Goal: Navigation & Orientation: Find specific page/section

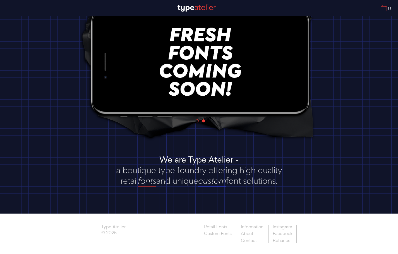
scroll to position [54, 0]
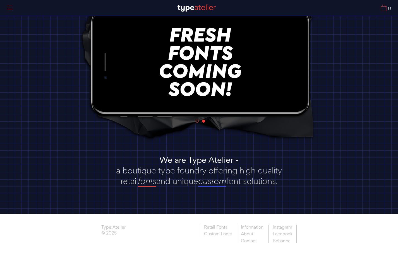
click at [145, 182] on link "fonts" at bounding box center [147, 181] width 18 height 11
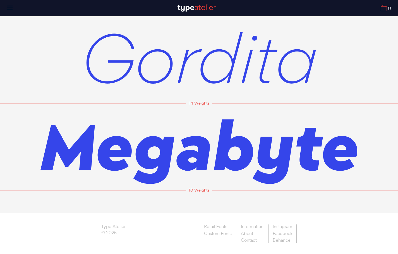
click at [204, 65] on span "Gordita" at bounding box center [199, 57] width 237 height 87
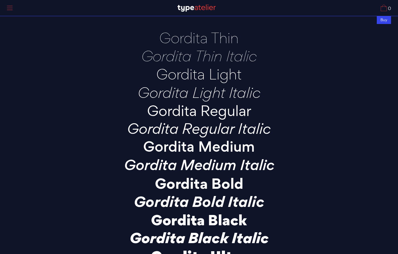
click at [9, 7] on div at bounding box center [10, 8] width 14 height 13
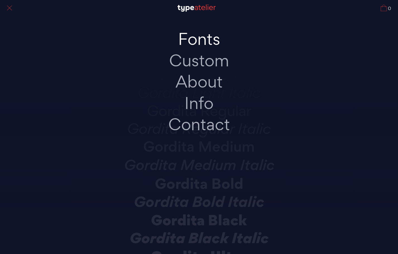
click at [204, 41] on link "Fonts" at bounding box center [198, 38] width 117 height 21
